Goal: Task Accomplishment & Management: Use online tool/utility

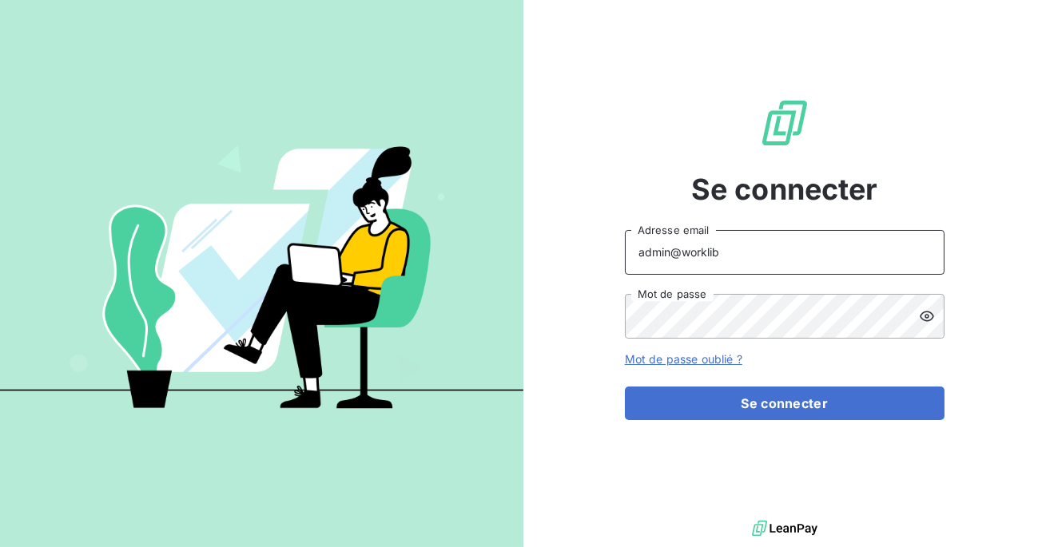
click at [762, 268] on input "admin@worklib" at bounding box center [784, 252] width 319 height 45
type input "admin@tecnifibre"
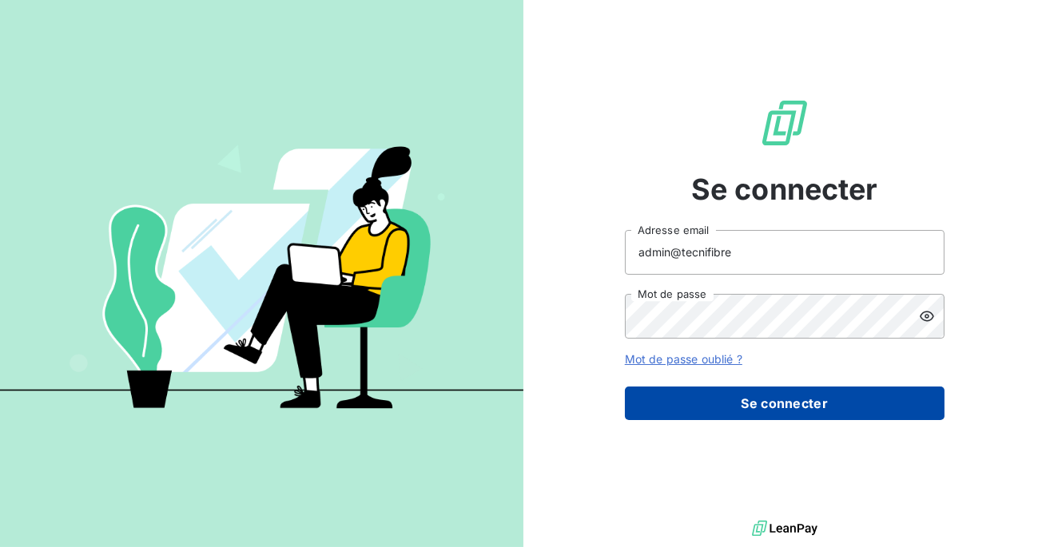
click at [744, 408] on button "Se connecter" at bounding box center [784, 404] width 319 height 34
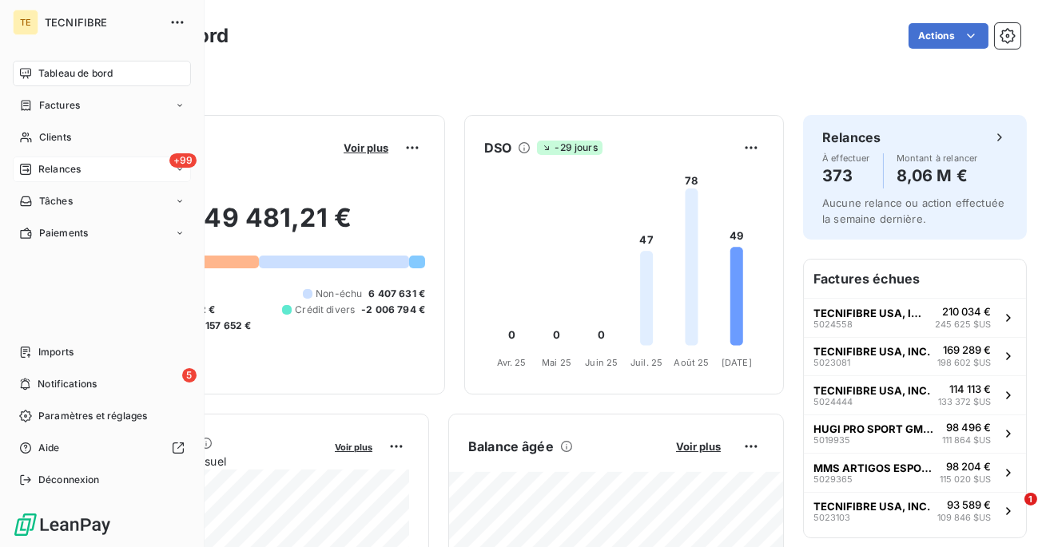
click at [33, 172] on div "Relances" at bounding box center [50, 169] width 62 height 14
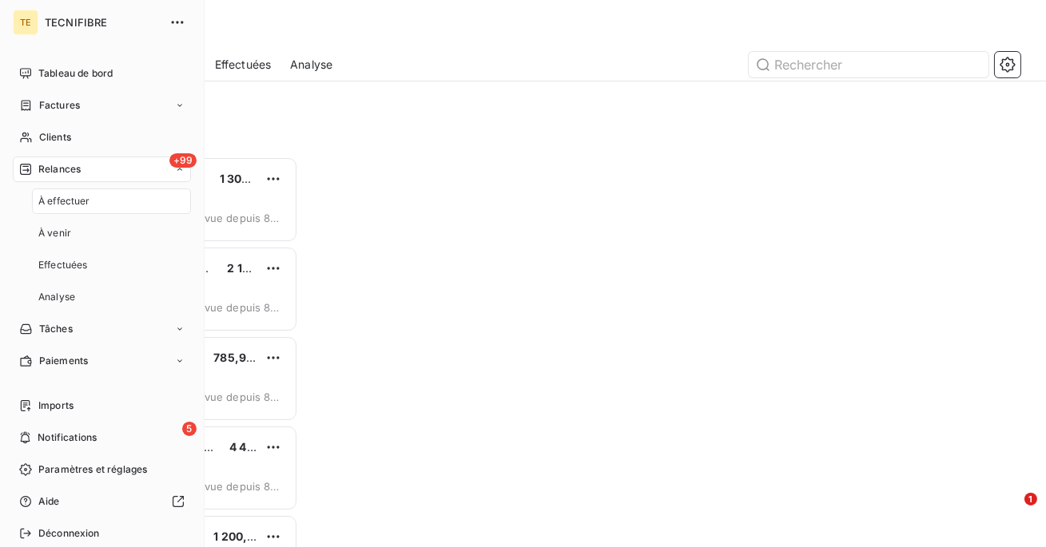
scroll to position [391, 221]
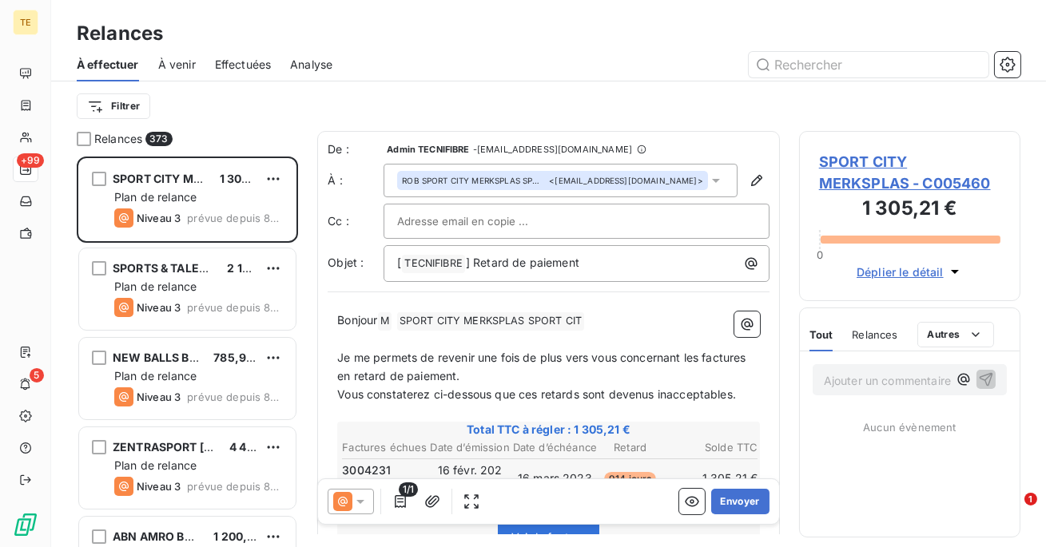
click at [264, 57] on span "Effectuées" at bounding box center [243, 65] width 57 height 16
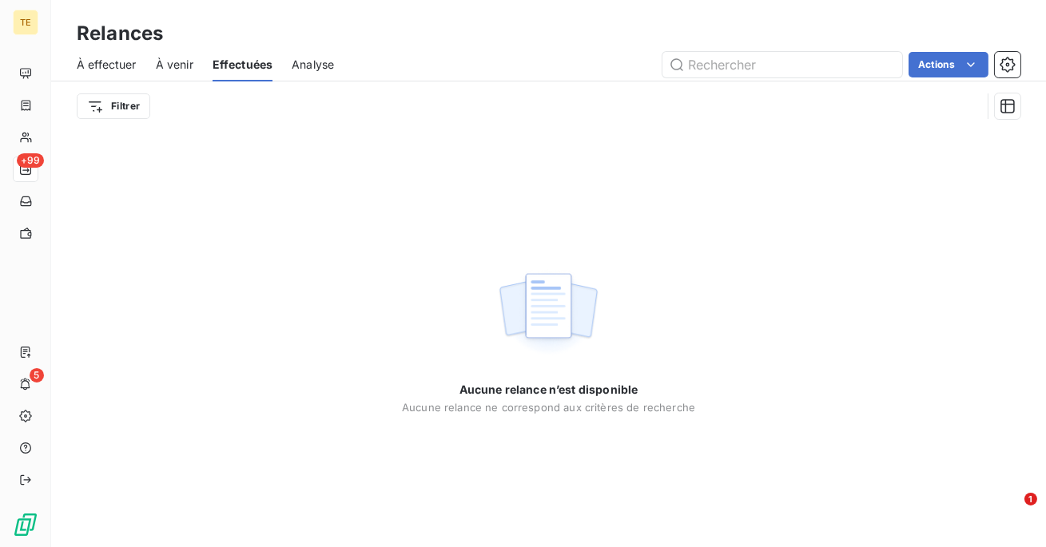
click at [87, 73] on div "À effectuer" at bounding box center [107, 65] width 60 height 34
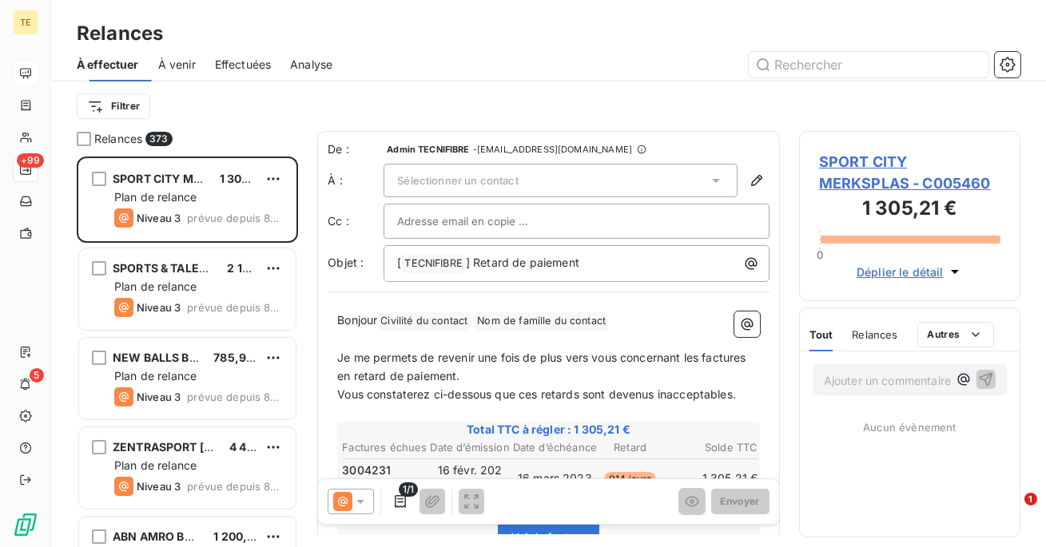
scroll to position [391, 221]
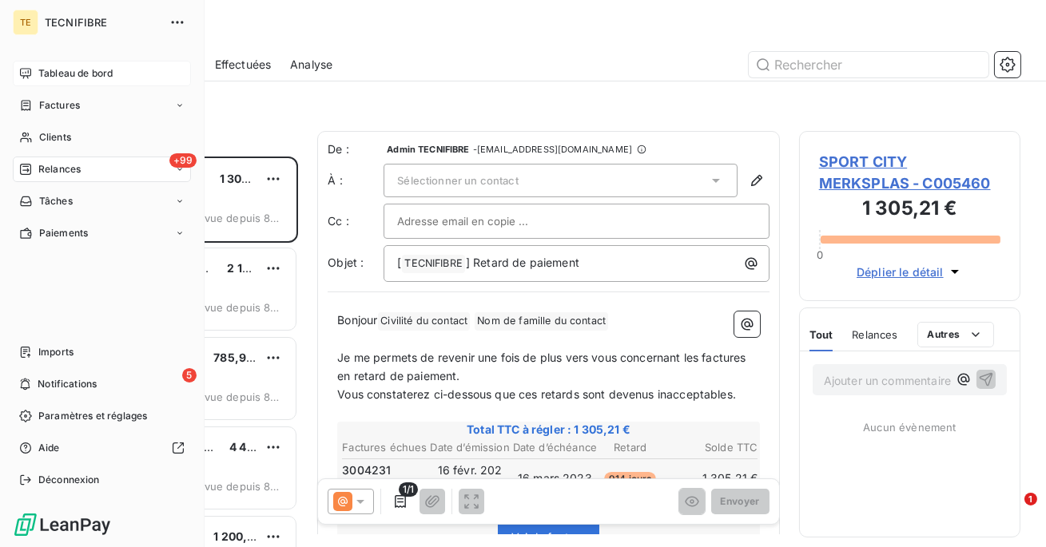
click at [32, 74] on div "Tableau de bord" at bounding box center [102, 74] width 178 height 26
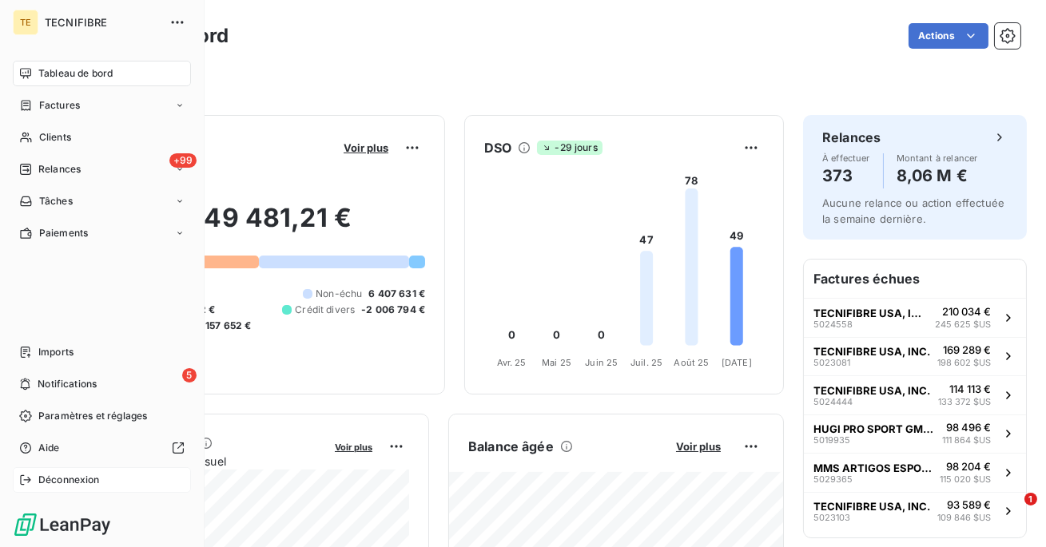
click at [47, 477] on span "Déconnexion" at bounding box center [69, 480] width 62 height 14
